Goal: Check status: Check status

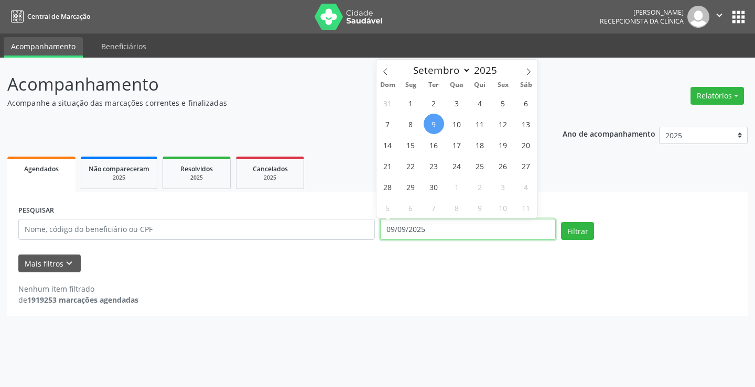
click at [440, 228] on input "09/09/2025" at bounding box center [468, 229] width 176 height 21
click at [469, 120] on span "11" at bounding box center [479, 124] width 20 height 20
type input "[DATE]"
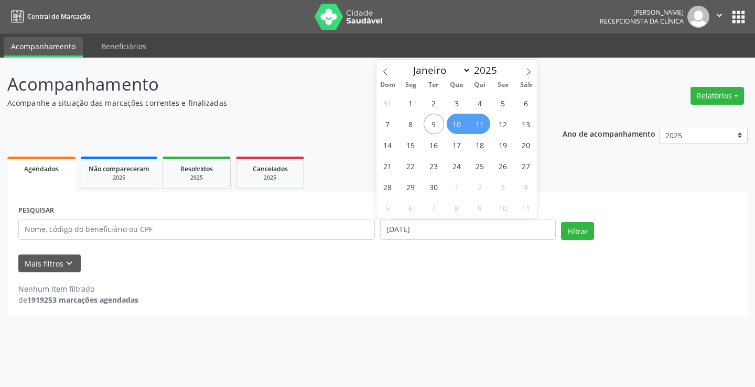
click at [462, 122] on span "10" at bounding box center [456, 124] width 20 height 20
select select "8"
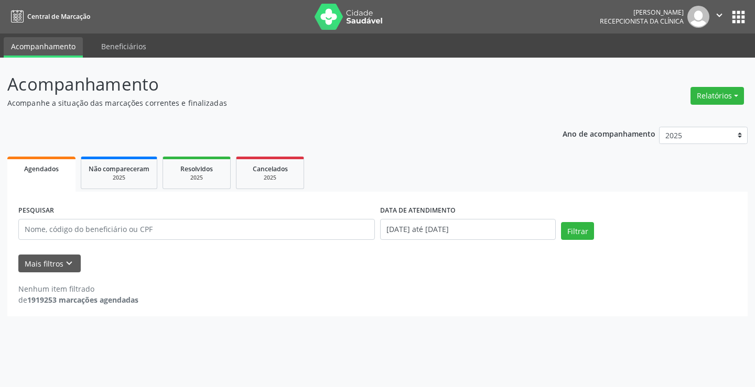
click at [462, 122] on div "Ano de acompanhamento 2025 2024 2023 2022 2021 Agendados Não compareceram 2025 …" at bounding box center [377, 218] width 740 height 198
click at [507, 231] on input "[DATE] até [DATE]" at bounding box center [468, 229] width 176 height 21
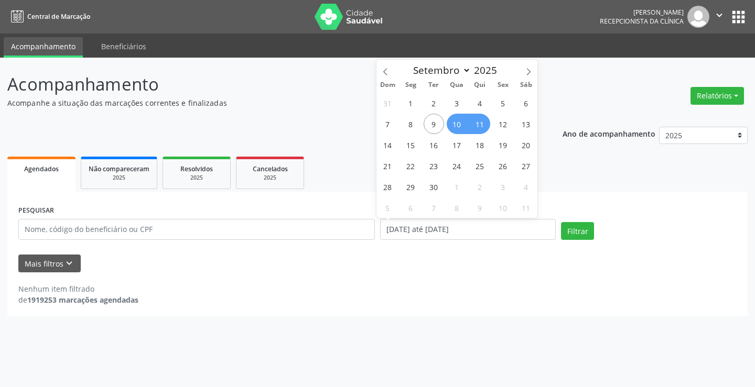
click at [460, 120] on span "10" at bounding box center [456, 124] width 20 height 20
type input "[DATE]"
click at [460, 120] on span "10" at bounding box center [456, 124] width 20 height 20
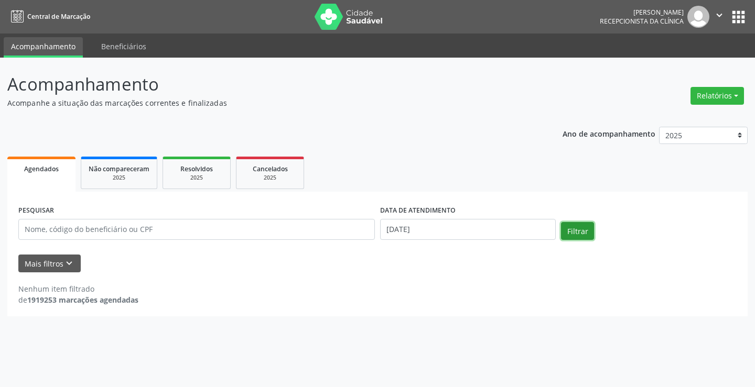
click at [577, 229] on button "Filtrar" at bounding box center [577, 231] width 33 height 18
